Goal: Task Accomplishment & Management: Use online tool/utility

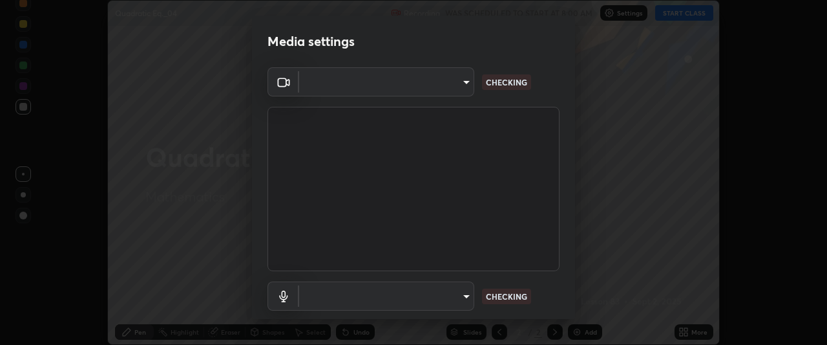
scroll to position [345, 827]
type input "9d859b0dc9df3993e45d71748640ef8916b2c21d6ac1b4416f64a69378af508e"
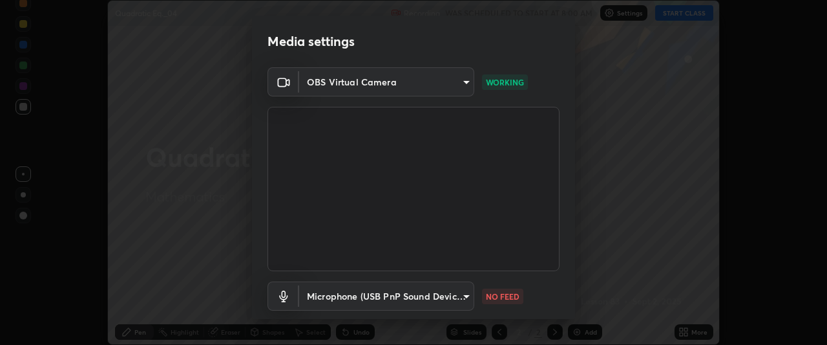
click at [462, 294] on body "Erase all Quadratic Eq._04 Recording WAS SCHEDULED TO START AT 8:00 AM Settings…" at bounding box center [413, 172] width 827 height 345
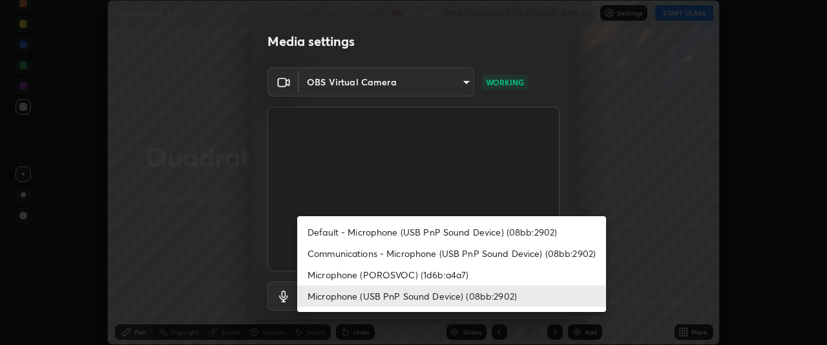
click at [427, 230] on li "Default - Microphone (USB PnP Sound Device) (08bb:2902)" at bounding box center [451, 231] width 309 height 21
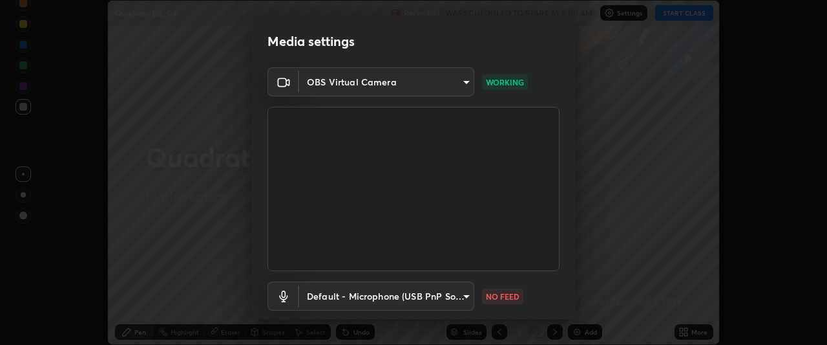
type input "default"
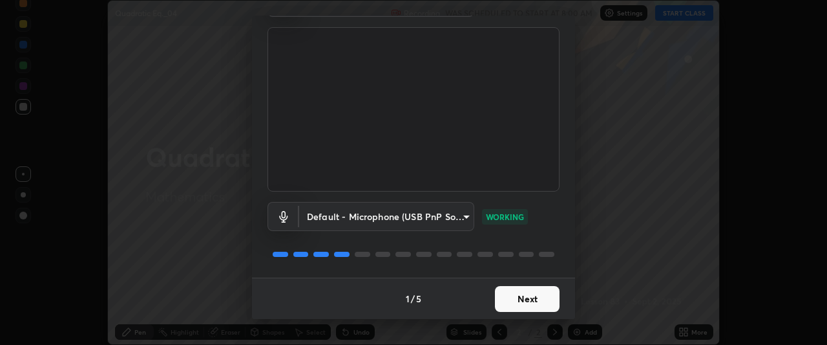
click at [537, 297] on button "Next" at bounding box center [527, 299] width 65 height 26
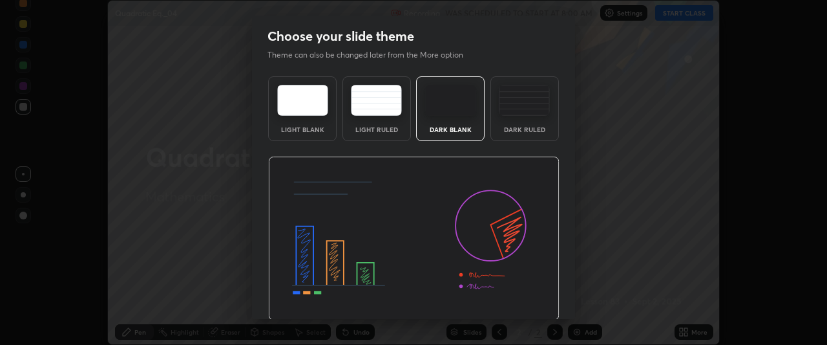
scroll to position [43, 0]
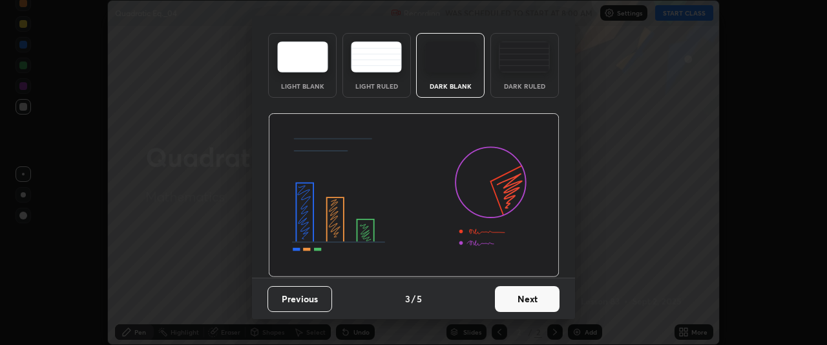
click at [538, 308] on button "Next" at bounding box center [527, 299] width 65 height 26
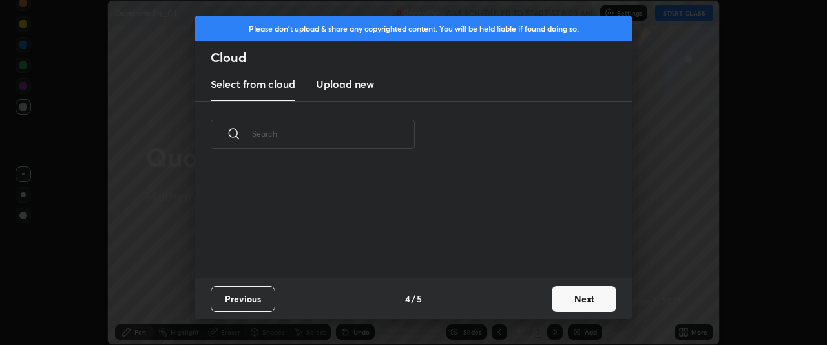
click at [580, 294] on button "Next" at bounding box center [584, 299] width 65 height 26
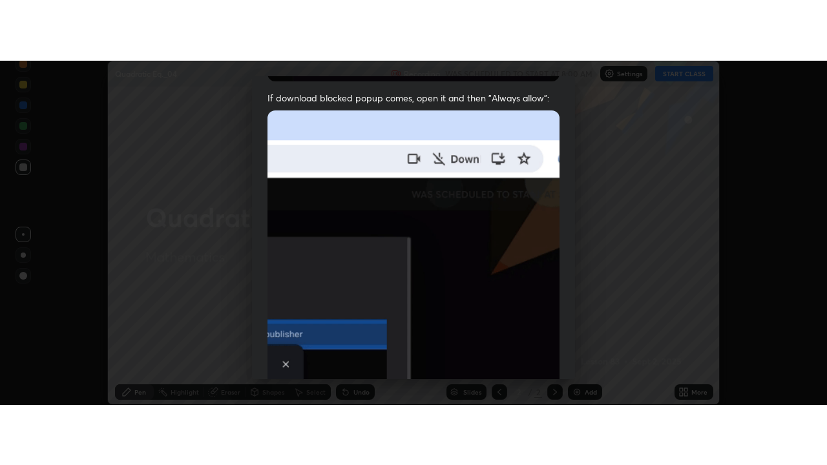
scroll to position [343, 0]
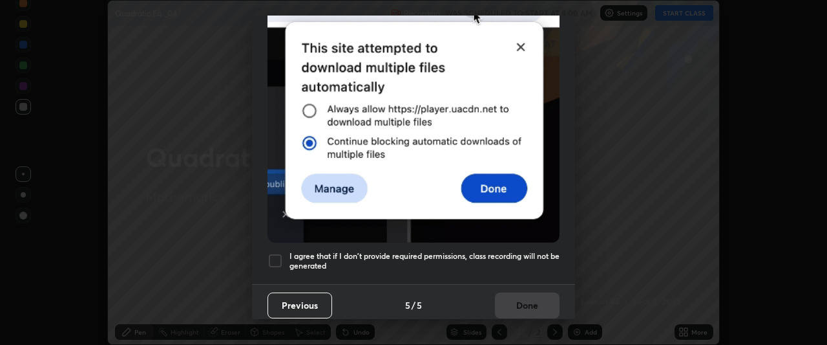
click at [274, 253] on div at bounding box center [276, 261] width 16 height 16
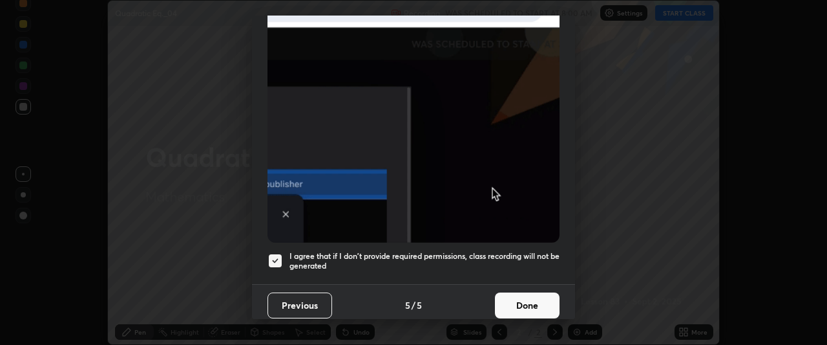
click at [534, 303] on button "Done" at bounding box center [527, 305] width 65 height 26
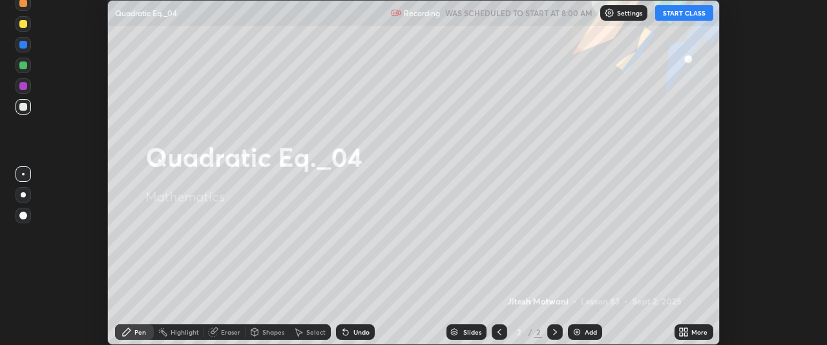
click at [697, 12] on button "START CLASS" at bounding box center [684, 13] width 58 height 16
click at [695, 331] on div "More" at bounding box center [700, 331] width 16 height 6
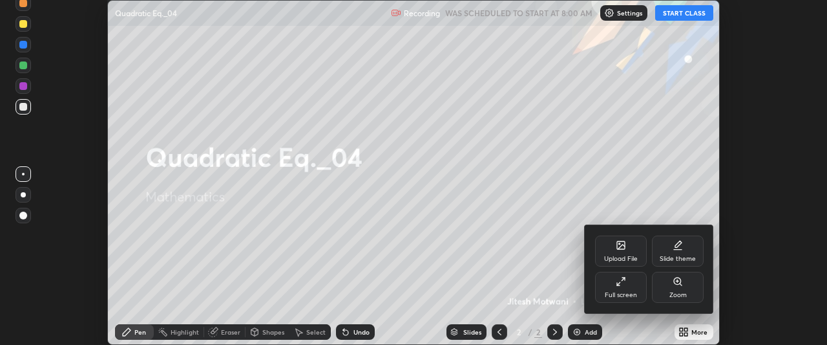
click at [622, 287] on div "Full screen" at bounding box center [621, 286] width 52 height 31
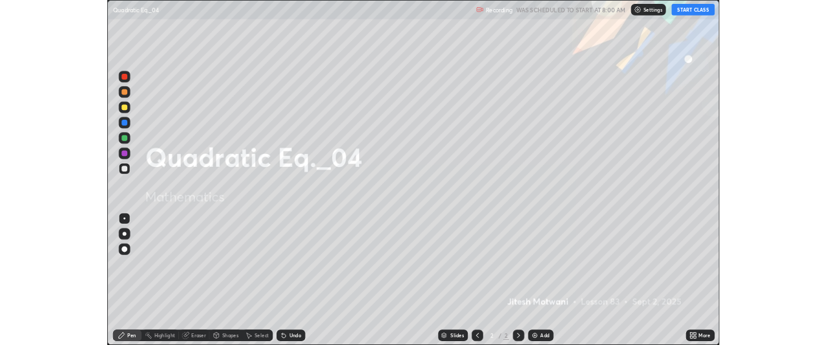
scroll to position [465, 827]
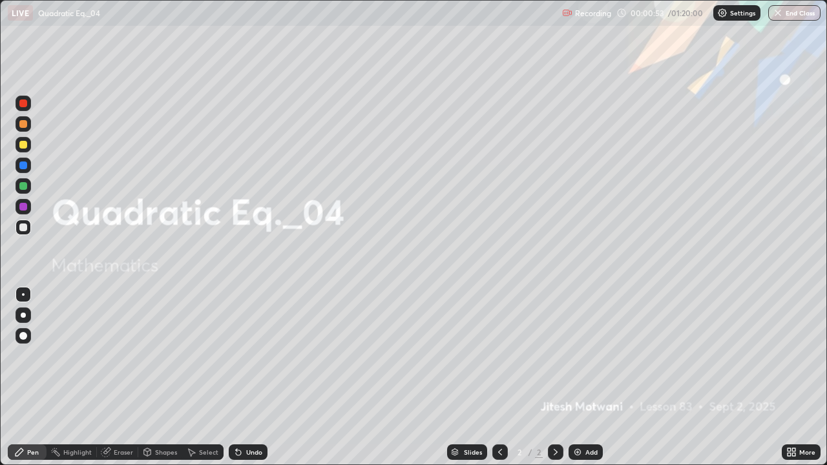
click at [591, 344] on div "Add" at bounding box center [592, 452] width 12 height 6
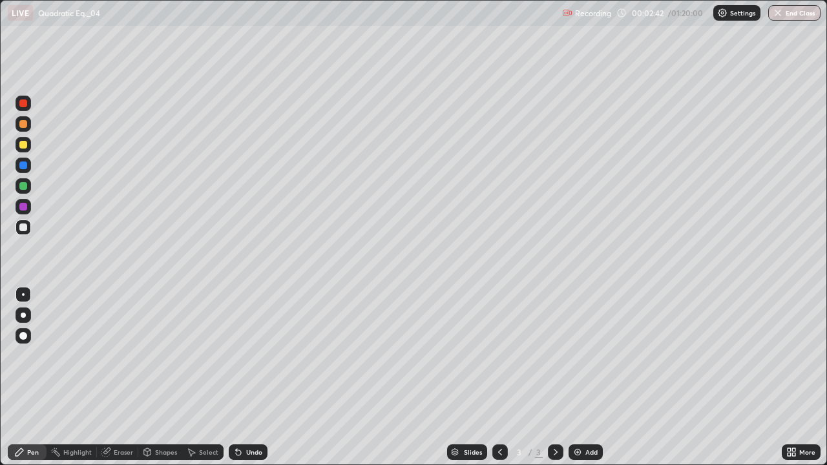
click at [21, 148] on div at bounding box center [23, 145] width 8 height 8
click at [23, 225] on div at bounding box center [23, 228] width 8 height 8
click at [25, 145] on div at bounding box center [23, 145] width 8 height 8
click at [23, 143] on div at bounding box center [23, 145] width 8 height 8
click at [25, 225] on div at bounding box center [23, 228] width 8 height 8
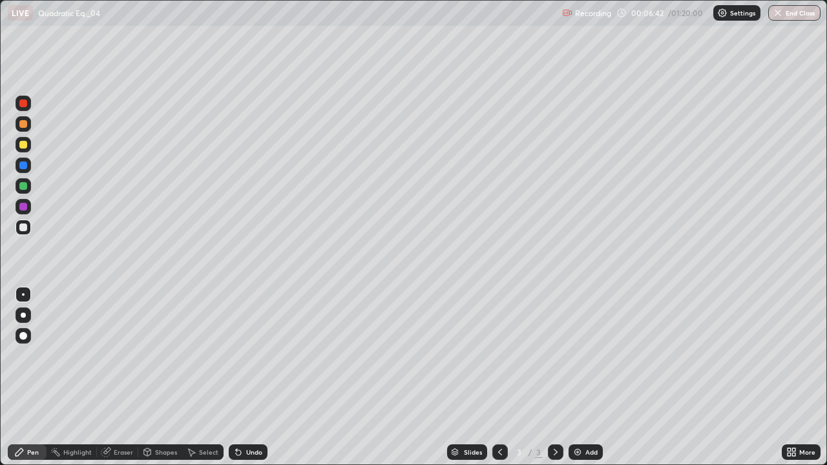
click at [24, 169] on div at bounding box center [23, 166] width 8 height 8
click at [28, 231] on div at bounding box center [24, 228] width 16 height 16
click at [584, 344] on div "Add" at bounding box center [586, 453] width 34 height 16
click at [25, 146] on div at bounding box center [23, 145] width 8 height 8
click at [24, 226] on div at bounding box center [23, 228] width 8 height 8
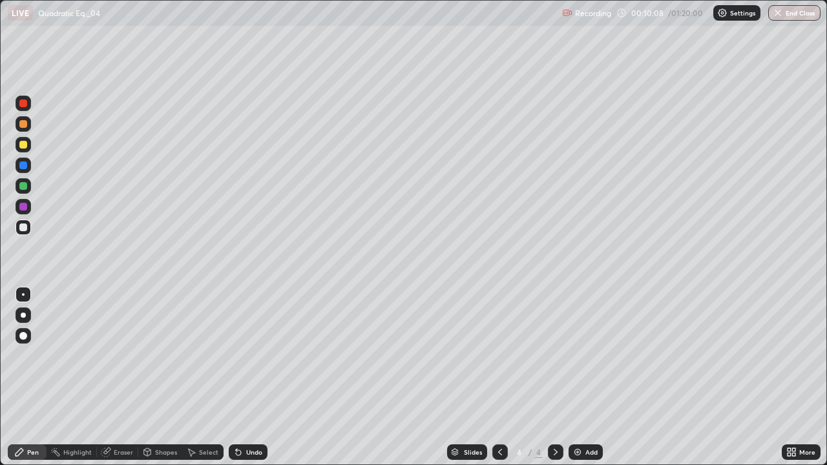
click at [253, 344] on div "Undo" at bounding box center [254, 452] width 16 height 6
click at [255, 344] on div "Undo" at bounding box center [254, 452] width 16 height 6
click at [247, 344] on div "Undo" at bounding box center [254, 452] width 16 height 6
click at [248, 344] on div "Undo" at bounding box center [248, 453] width 39 height 16
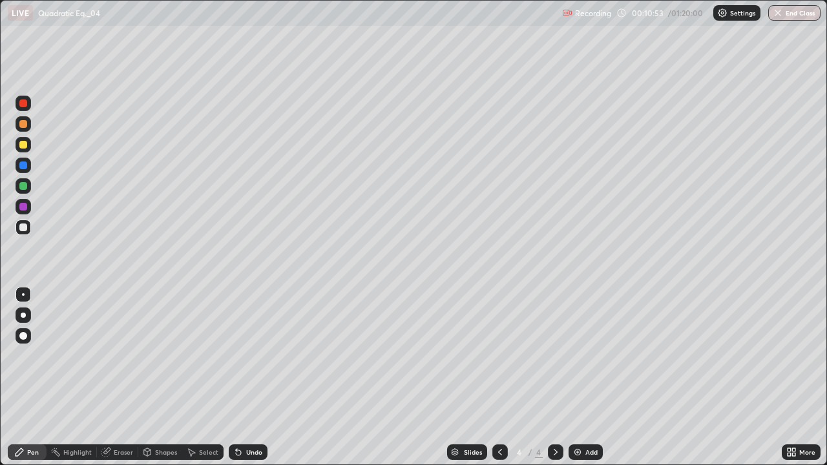
click at [242, 344] on div "Undo" at bounding box center [246, 453] width 44 height 26
click at [245, 344] on div "Undo" at bounding box center [248, 453] width 39 height 16
click at [246, 344] on div "Undo" at bounding box center [254, 452] width 16 height 6
click at [241, 344] on icon at bounding box center [238, 452] width 10 height 10
click at [239, 344] on div "Undo" at bounding box center [248, 453] width 39 height 16
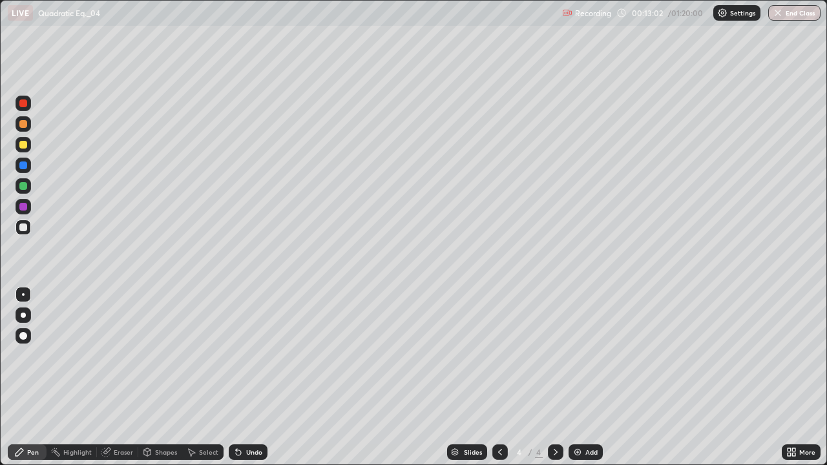
click at [257, 344] on div "Undo" at bounding box center [254, 452] width 16 height 6
click at [24, 186] on div at bounding box center [23, 186] width 8 height 8
click at [24, 228] on div at bounding box center [23, 228] width 8 height 8
click at [590, 344] on div "Add" at bounding box center [592, 452] width 12 height 6
click at [24, 186] on div at bounding box center [23, 186] width 8 height 8
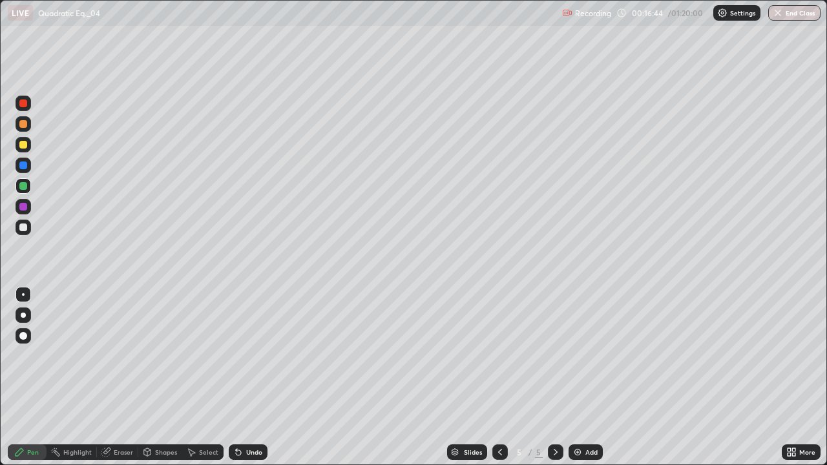
click at [24, 142] on div at bounding box center [23, 145] width 8 height 8
click at [254, 344] on div "Undo" at bounding box center [254, 452] width 16 height 6
click at [257, 344] on div "Undo" at bounding box center [254, 452] width 16 height 6
click at [124, 344] on div "Eraser" at bounding box center [123, 452] width 19 height 6
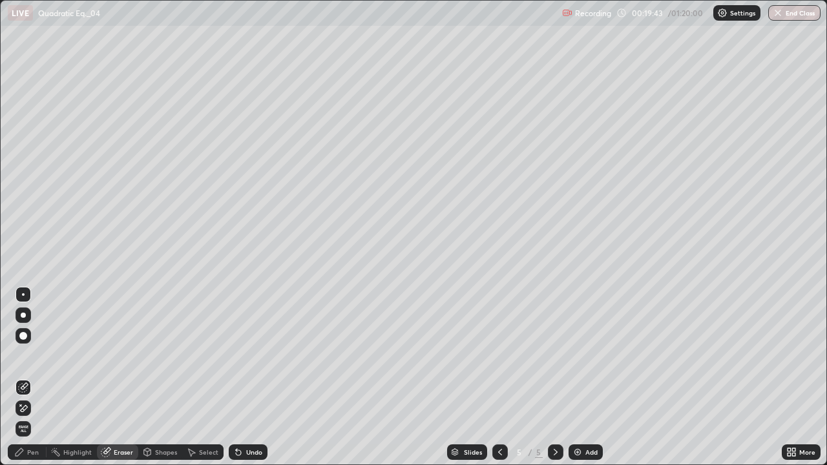
click at [27, 344] on div "Pen" at bounding box center [27, 453] width 39 height 16
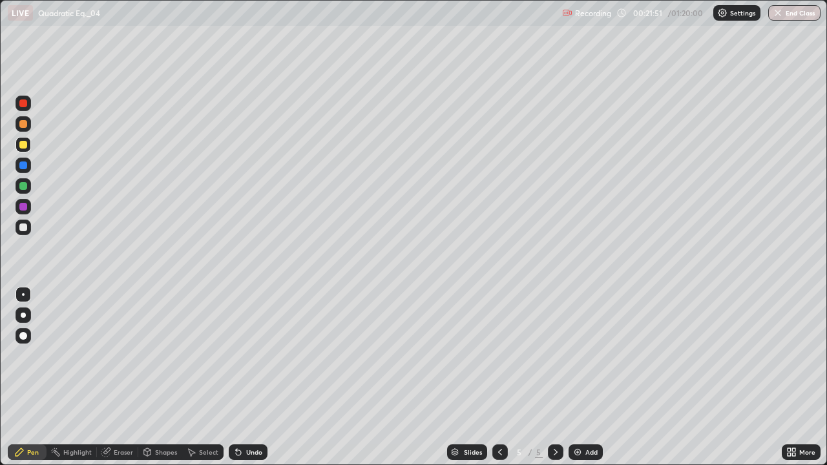
click at [589, 344] on div "Add" at bounding box center [592, 452] width 12 height 6
click at [244, 344] on div "Undo" at bounding box center [248, 453] width 39 height 16
click at [246, 344] on div "Undo" at bounding box center [248, 453] width 39 height 16
click at [244, 344] on div "Undo" at bounding box center [248, 453] width 39 height 16
click at [23, 225] on div at bounding box center [23, 228] width 8 height 8
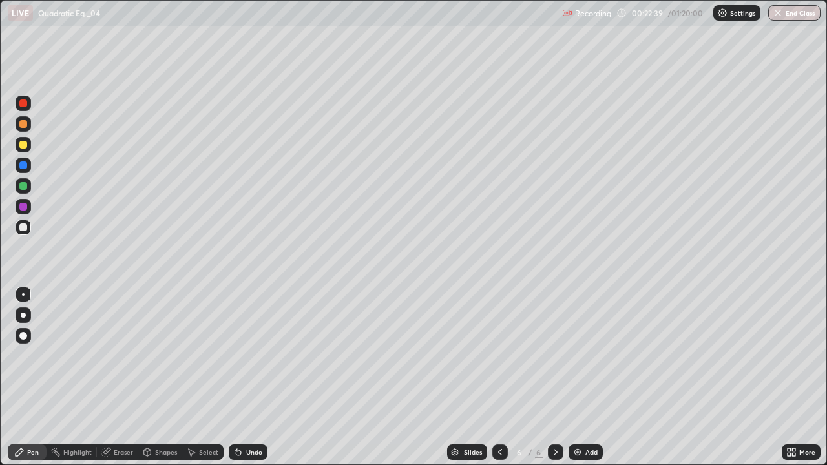
click at [253, 344] on div "Undo" at bounding box center [248, 453] width 39 height 16
click at [250, 344] on div "Undo" at bounding box center [248, 453] width 39 height 16
click at [591, 344] on div "Add" at bounding box center [592, 452] width 12 height 6
click at [28, 147] on div at bounding box center [24, 145] width 16 height 16
click at [24, 229] on div at bounding box center [23, 228] width 8 height 8
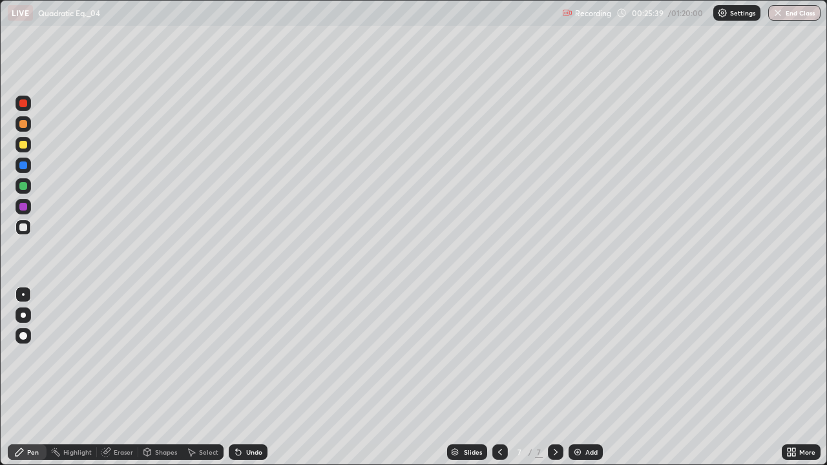
click at [246, 344] on div "Undo" at bounding box center [248, 453] width 39 height 16
click at [244, 344] on div "Undo" at bounding box center [248, 453] width 39 height 16
click at [242, 344] on div "Undo" at bounding box center [248, 453] width 39 height 16
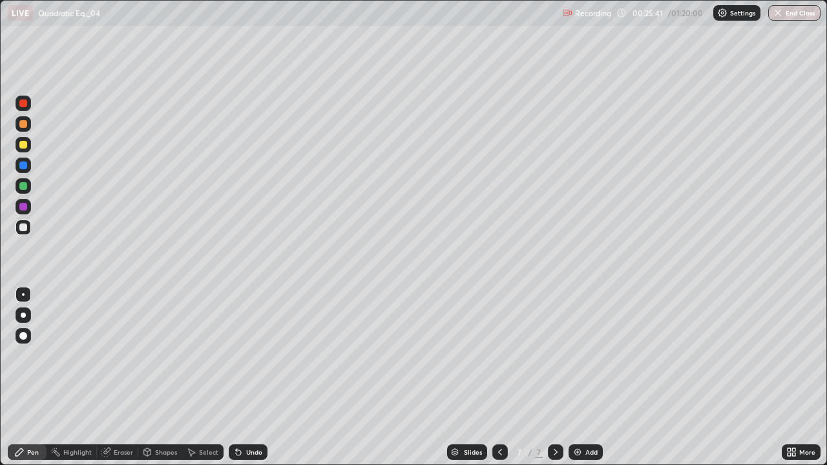
click at [243, 344] on div "Undo" at bounding box center [248, 453] width 39 height 16
click at [250, 344] on div "Undo" at bounding box center [254, 452] width 16 height 6
click at [251, 344] on div "Undo" at bounding box center [254, 452] width 16 height 6
click at [249, 344] on div "Undo" at bounding box center [254, 452] width 16 height 6
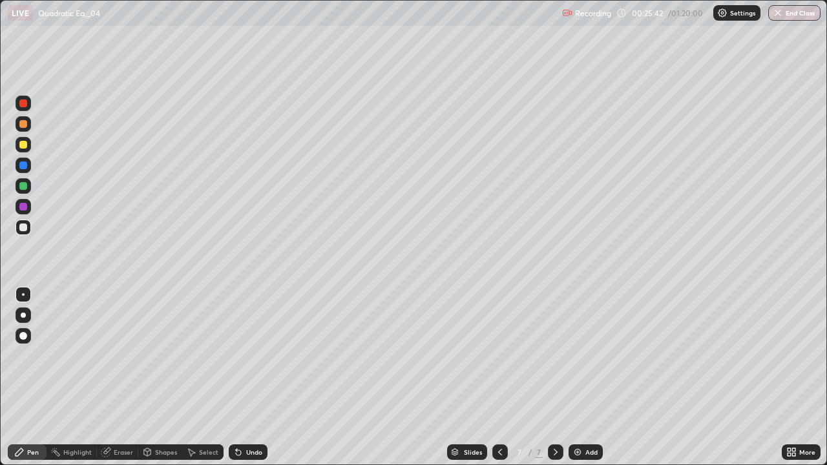
click at [249, 344] on div "Undo" at bounding box center [254, 452] width 16 height 6
click at [252, 344] on div "Undo" at bounding box center [254, 452] width 16 height 6
click at [254, 344] on div "Undo" at bounding box center [254, 452] width 16 height 6
click at [252, 344] on div "Undo" at bounding box center [254, 452] width 16 height 6
click at [22, 165] on div at bounding box center [23, 166] width 8 height 8
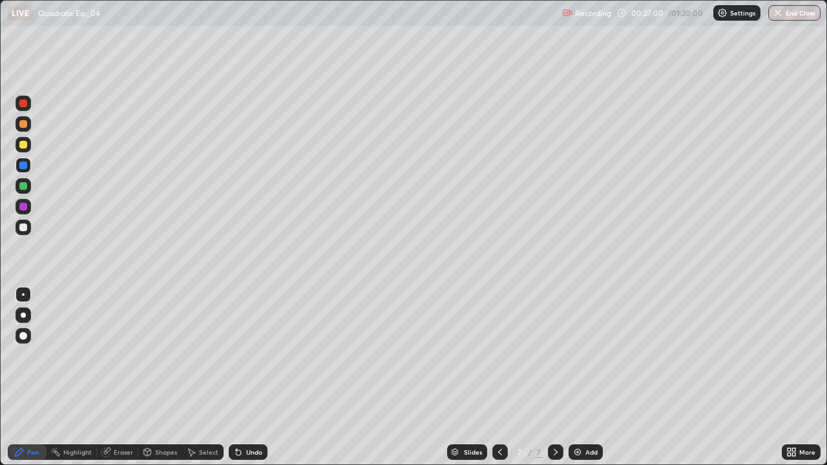
click at [21, 220] on div at bounding box center [24, 228] width 16 height 16
click at [596, 344] on div "Add" at bounding box center [592, 452] width 12 height 6
click at [28, 143] on div at bounding box center [24, 145] width 16 height 16
click at [19, 144] on div at bounding box center [23, 145] width 8 height 8
click at [26, 228] on div at bounding box center [23, 228] width 8 height 8
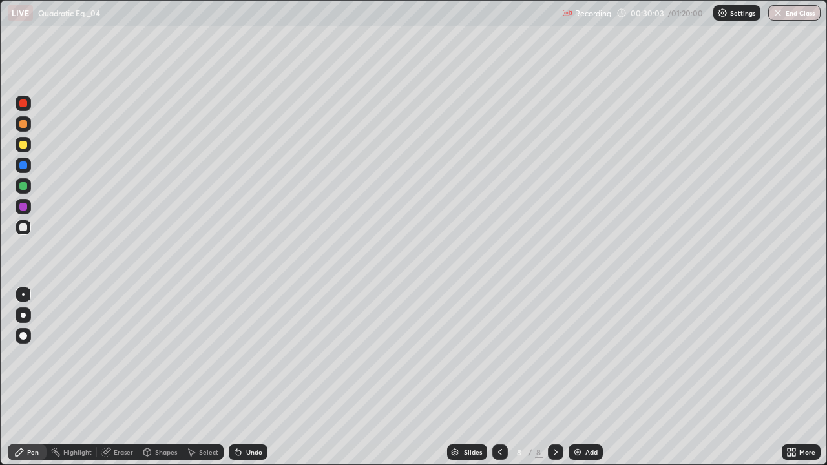
click at [249, 344] on div "Undo" at bounding box center [254, 452] width 16 height 6
click at [591, 344] on div "Add" at bounding box center [592, 452] width 12 height 6
click at [25, 148] on div at bounding box center [23, 145] width 8 height 8
click at [212, 344] on div "Select" at bounding box center [208, 452] width 19 height 6
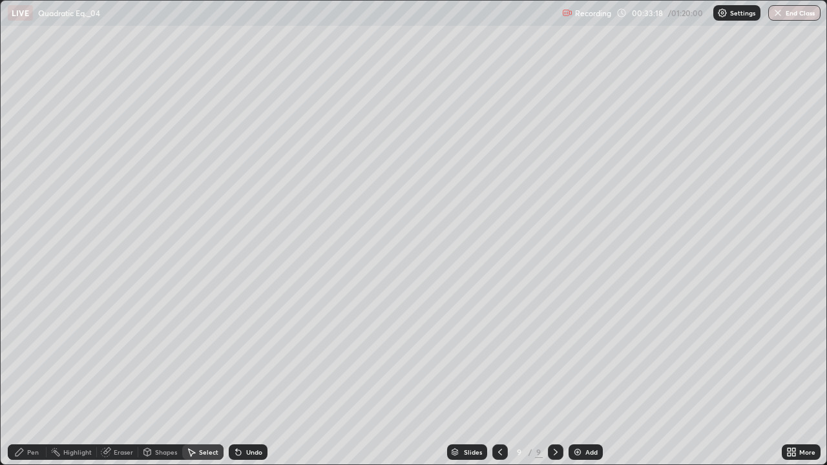
click at [125, 344] on div "Eraser" at bounding box center [123, 452] width 19 height 6
click at [30, 334] on div at bounding box center [24, 336] width 16 height 16
click at [34, 344] on div "Pen" at bounding box center [33, 452] width 12 height 6
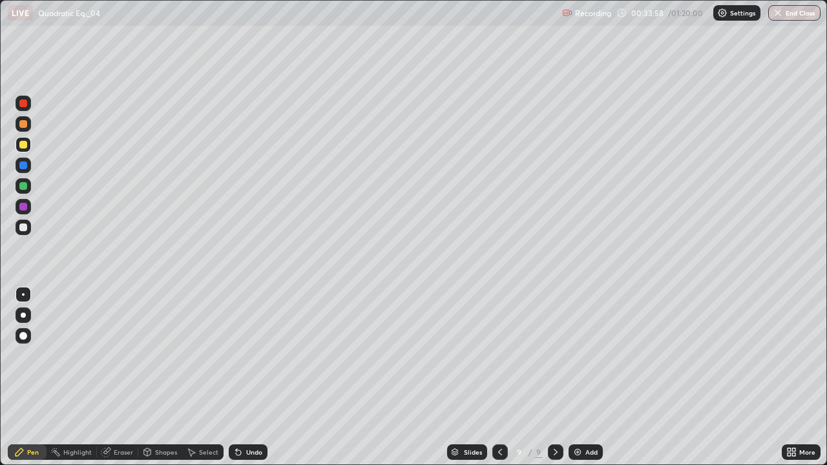
click at [246, 344] on div "Undo" at bounding box center [248, 453] width 39 height 16
click at [23, 188] on div at bounding box center [23, 186] width 8 height 8
click at [27, 226] on div at bounding box center [23, 228] width 8 height 8
click at [253, 344] on div "Undo" at bounding box center [254, 452] width 16 height 6
click at [238, 344] on icon at bounding box center [238, 453] width 5 height 5
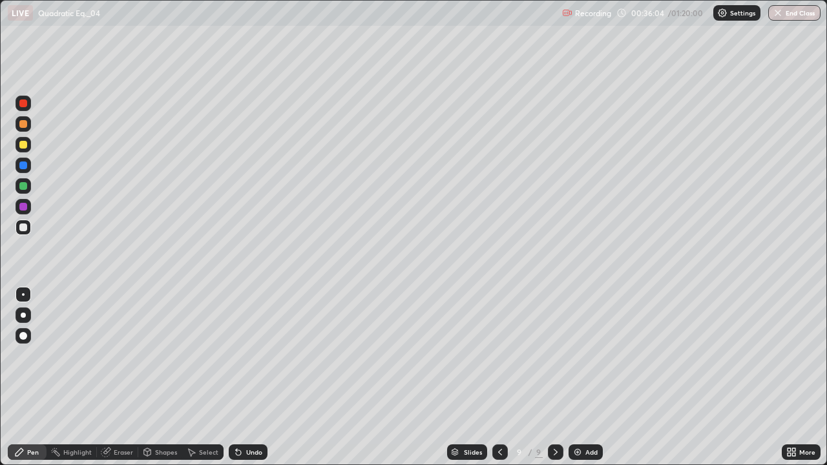
click at [580, 344] on img at bounding box center [578, 452] width 10 height 10
click at [27, 148] on div at bounding box center [24, 145] width 16 height 16
click at [25, 226] on div at bounding box center [23, 228] width 8 height 8
click at [253, 344] on div "Undo" at bounding box center [248, 453] width 39 height 16
click at [250, 344] on div "Undo" at bounding box center [248, 453] width 39 height 16
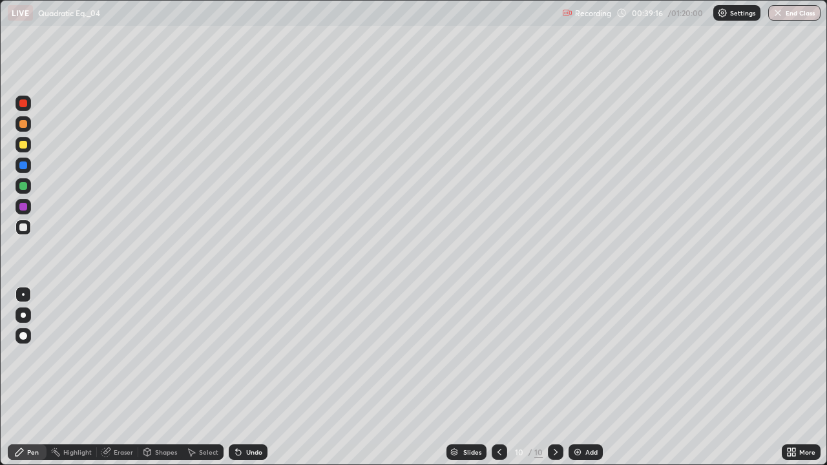
click at [246, 344] on div "Undo" at bounding box center [254, 452] width 16 height 6
click at [119, 344] on div "Eraser" at bounding box center [123, 452] width 19 height 6
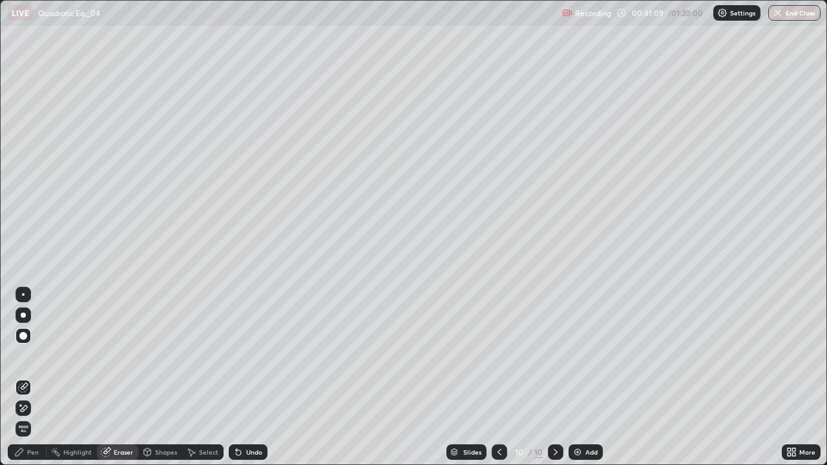
click at [202, 344] on div "Select" at bounding box center [208, 452] width 19 height 6
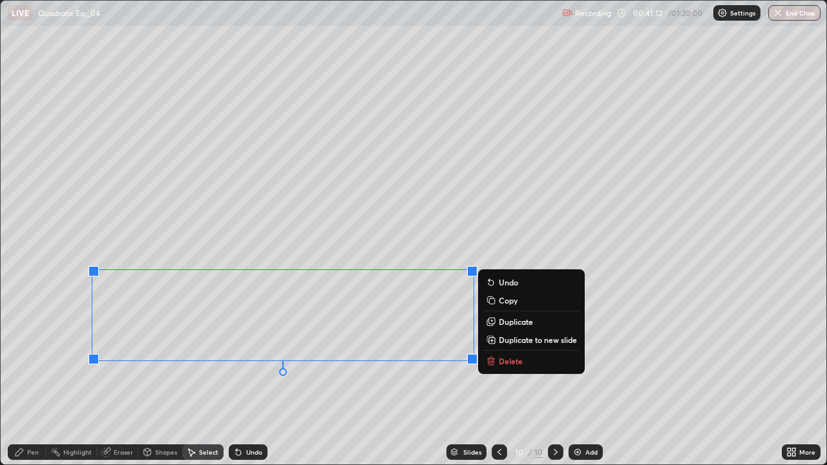
click at [511, 344] on p "Delete" at bounding box center [511, 361] width 24 height 10
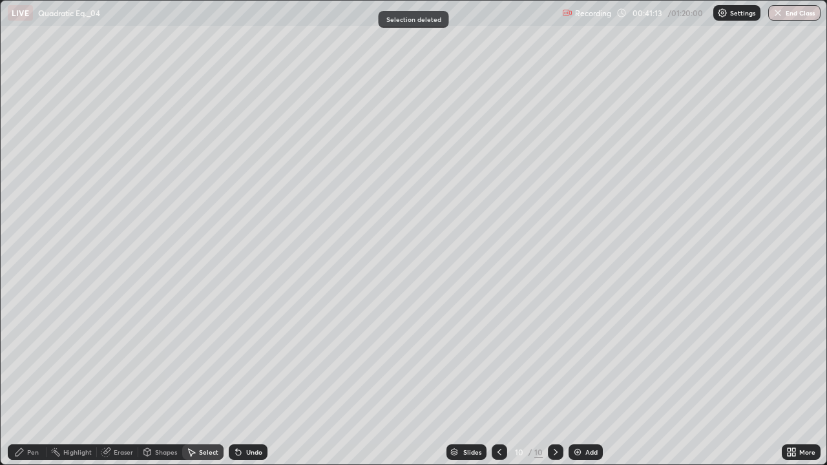
click at [25, 344] on div "Pen" at bounding box center [27, 453] width 39 height 16
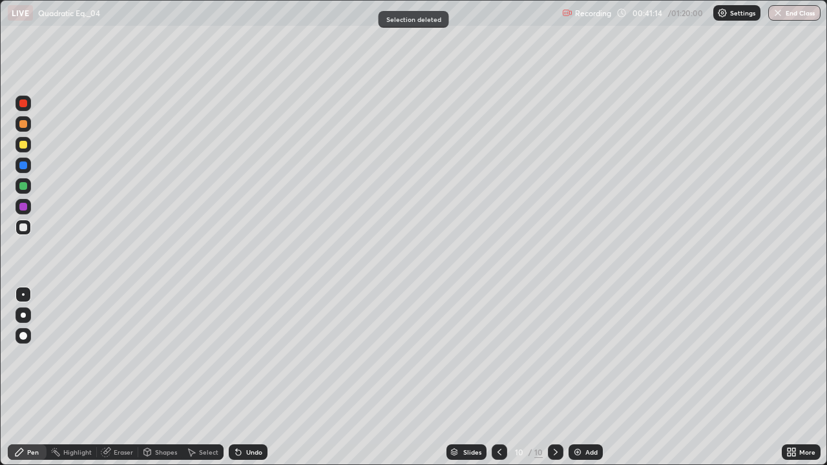
click at [22, 226] on div at bounding box center [23, 228] width 8 height 8
click at [156, 344] on div "Shapes" at bounding box center [166, 452] width 22 height 6
click at [109, 344] on div "Eraser" at bounding box center [117, 453] width 41 height 16
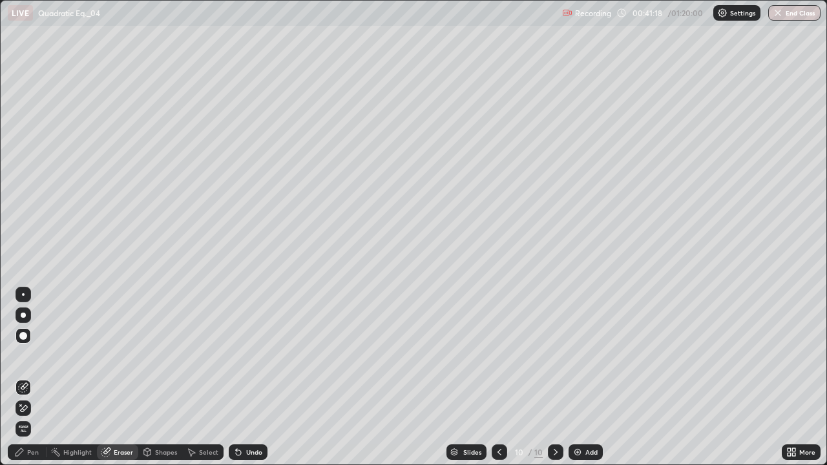
click at [18, 344] on icon at bounding box center [20, 453] width 8 height 8
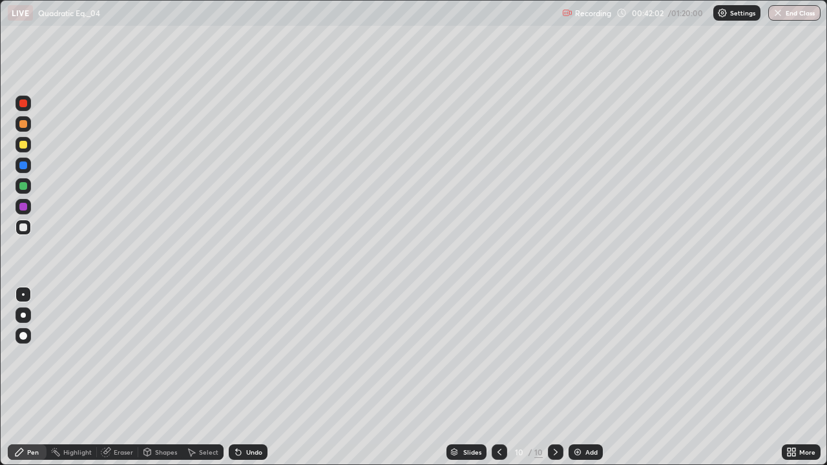
click at [588, 344] on div "Add" at bounding box center [592, 452] width 12 height 6
click at [21, 123] on div at bounding box center [23, 124] width 8 height 8
click at [248, 344] on div "Undo" at bounding box center [254, 452] width 16 height 6
click at [20, 227] on div at bounding box center [23, 228] width 8 height 8
click at [258, 344] on div "Undo" at bounding box center [254, 452] width 16 height 6
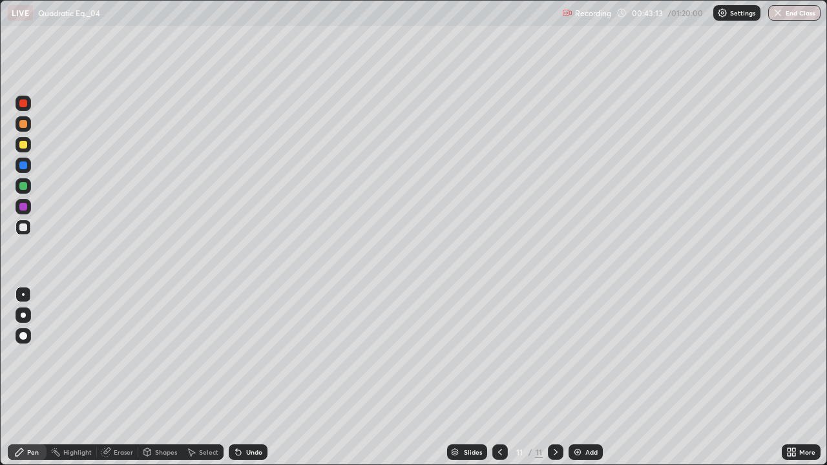
click at [251, 344] on div "Undo" at bounding box center [248, 453] width 39 height 16
click at [28, 147] on div at bounding box center [24, 145] width 16 height 16
click at [240, 344] on div "Undo" at bounding box center [248, 453] width 39 height 16
click at [246, 344] on div "Undo" at bounding box center [254, 452] width 16 height 6
click at [19, 183] on div at bounding box center [23, 186] width 8 height 8
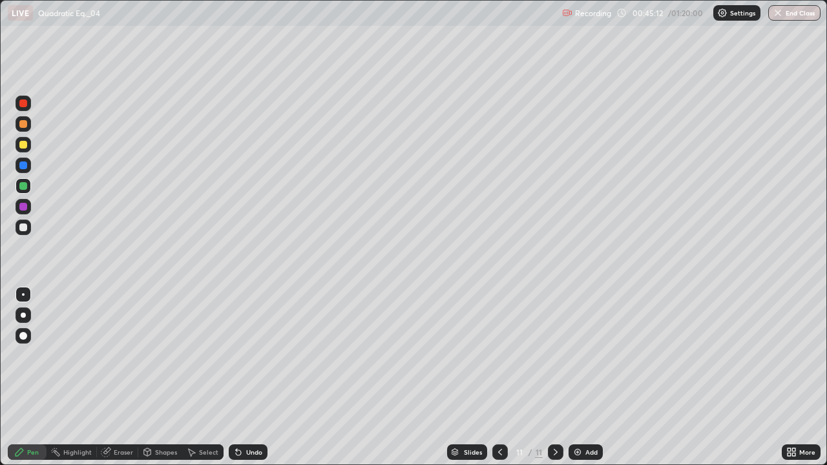
click at [250, 344] on div "Undo" at bounding box center [254, 452] width 16 height 6
click at [498, 344] on div at bounding box center [501, 453] width 16 height 16
click at [554, 344] on icon at bounding box center [556, 452] width 4 height 6
click at [27, 143] on div at bounding box center [23, 145] width 8 height 8
click at [599, 344] on div "Add" at bounding box center [586, 453] width 34 height 16
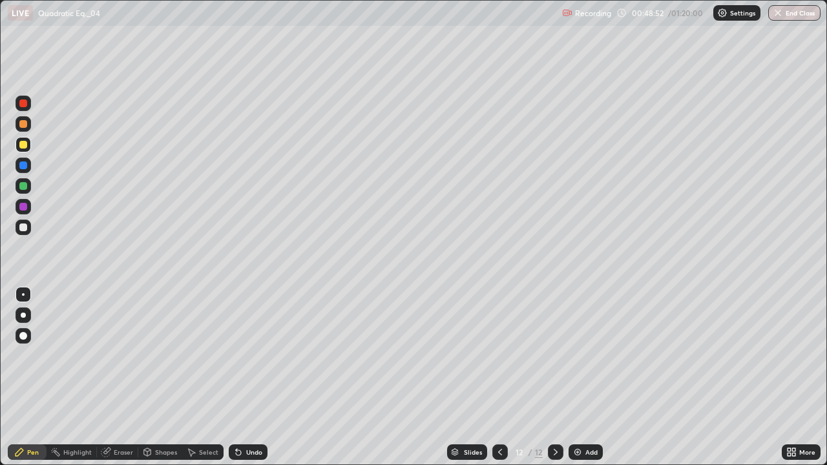
click at [23, 228] on div at bounding box center [23, 228] width 8 height 8
click at [21, 186] on div at bounding box center [23, 186] width 8 height 8
click at [25, 226] on div at bounding box center [23, 228] width 8 height 8
click at [255, 344] on div "Undo" at bounding box center [254, 452] width 16 height 6
click at [21, 162] on div at bounding box center [23, 166] width 8 height 8
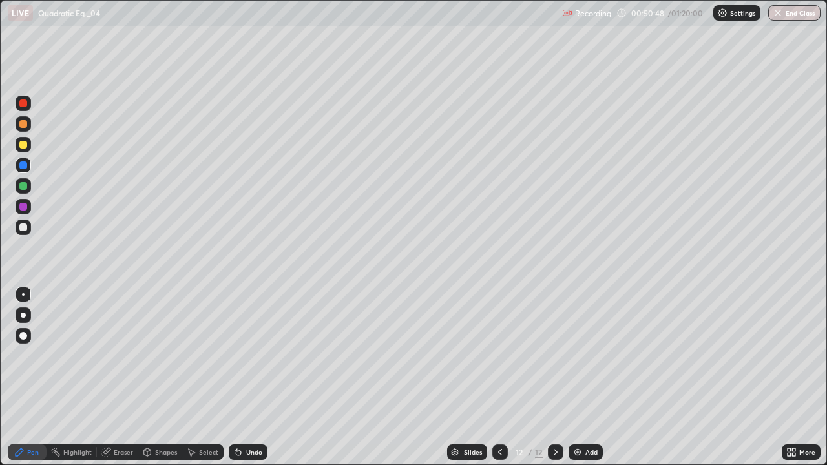
click at [21, 142] on div at bounding box center [23, 145] width 8 height 8
click at [246, 344] on div "Undo" at bounding box center [248, 453] width 39 height 16
click at [248, 344] on div "Undo" at bounding box center [254, 452] width 16 height 6
click at [208, 344] on div "Select" at bounding box center [208, 452] width 19 height 6
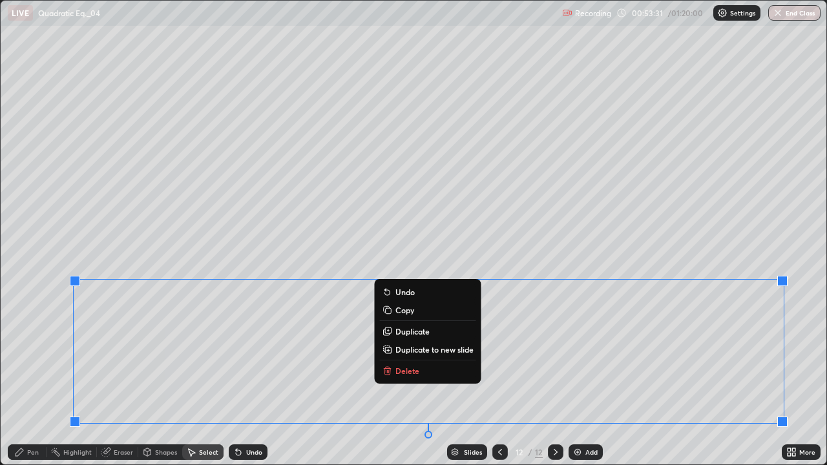
click at [447, 344] on p "Duplicate to new slide" at bounding box center [435, 350] width 78 height 10
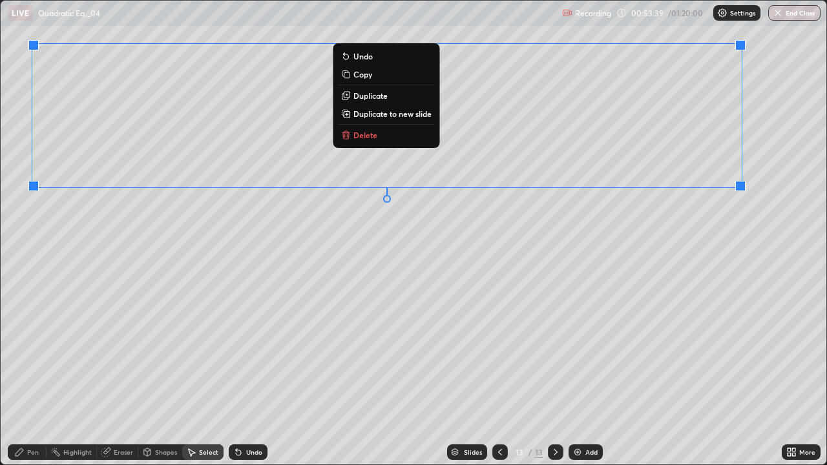
click at [122, 344] on div "Eraser" at bounding box center [123, 452] width 19 height 6
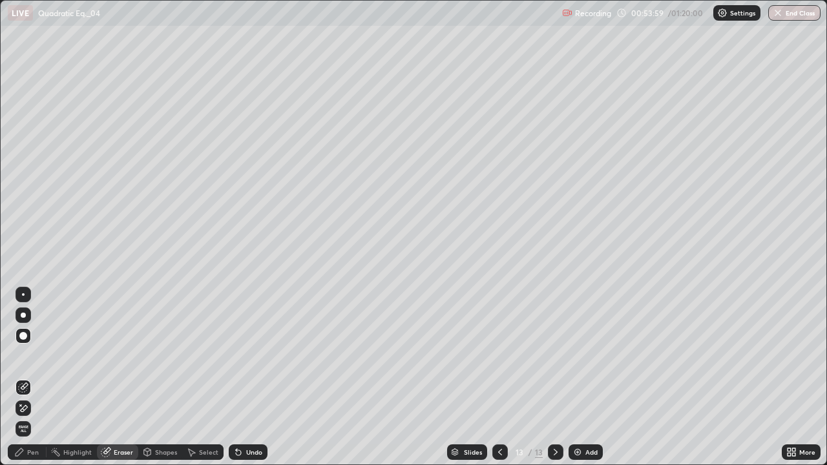
click at [44, 344] on div "Pen" at bounding box center [27, 453] width 39 height 16
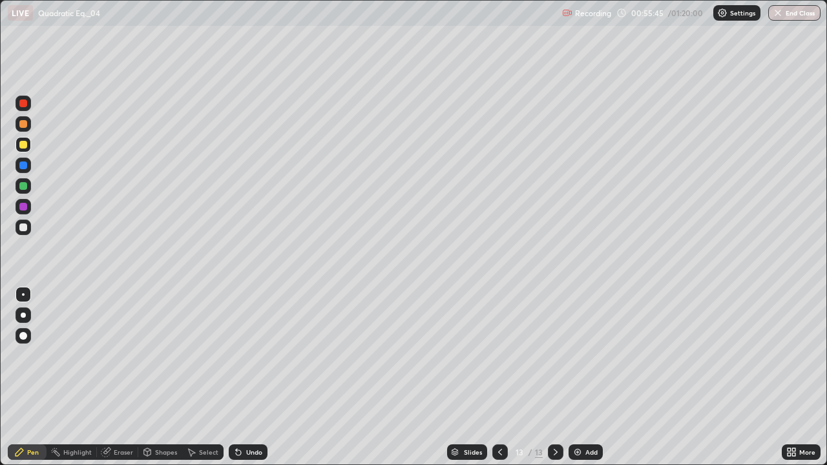
click at [248, 344] on div "Undo" at bounding box center [248, 453] width 39 height 16
click at [261, 344] on div "Undo" at bounding box center [248, 453] width 39 height 16
click at [586, 344] on div "Add" at bounding box center [592, 452] width 12 height 6
click at [252, 344] on div "Undo" at bounding box center [248, 453] width 39 height 16
click at [594, 344] on div "Add" at bounding box center [586, 453] width 34 height 16
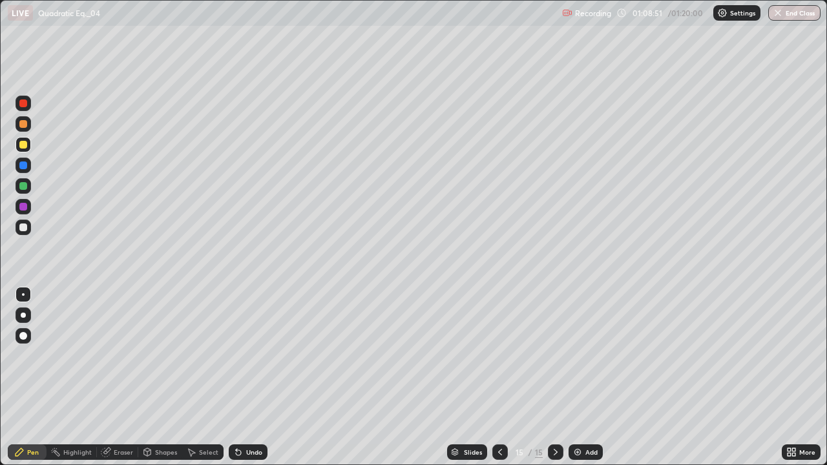
click at [20, 231] on div at bounding box center [23, 228] width 8 height 8
click at [807, 12] on button "End Class" at bounding box center [795, 13] width 52 height 16
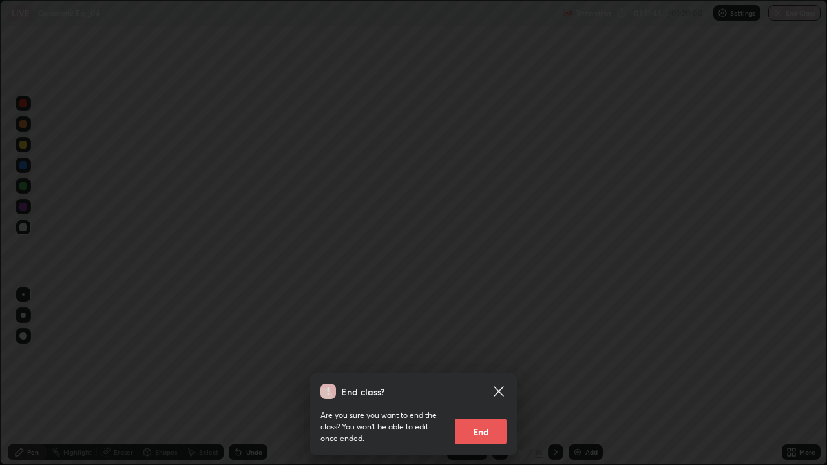
click at [484, 344] on button "End" at bounding box center [481, 432] width 52 height 26
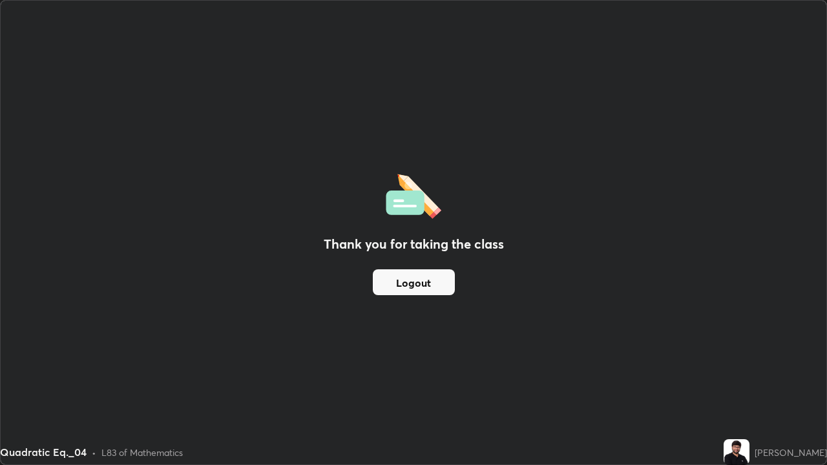
click at [0, 344] on div "Thank you for taking the class Logout Setting up your live class" at bounding box center [413, 232] width 827 height 465
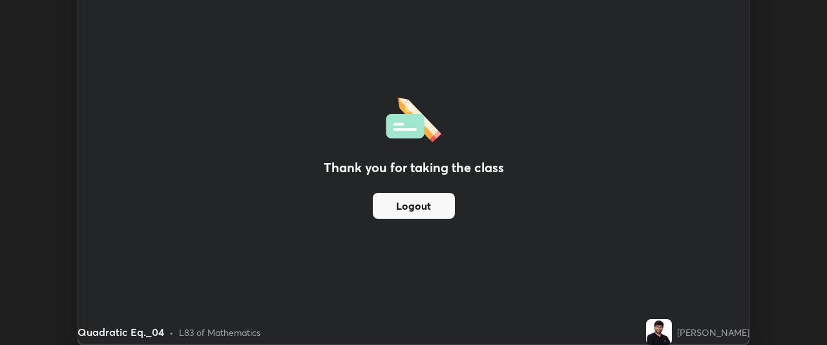
scroll to position [64295, 63812]
